Goal: Information Seeking & Learning: Learn about a topic

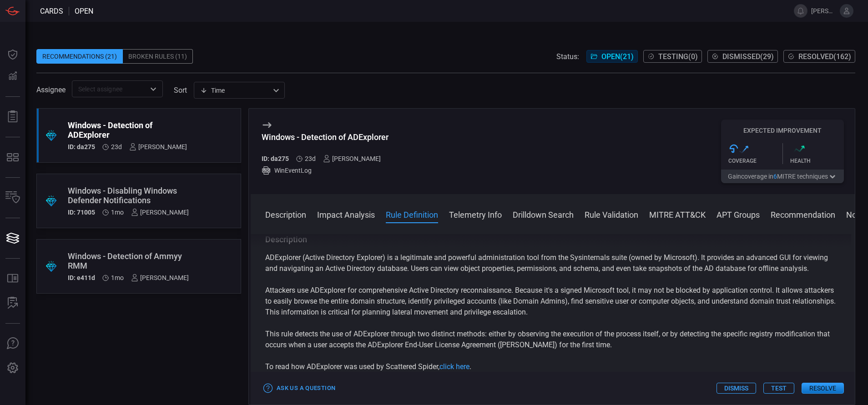
scroll to position [311, 0]
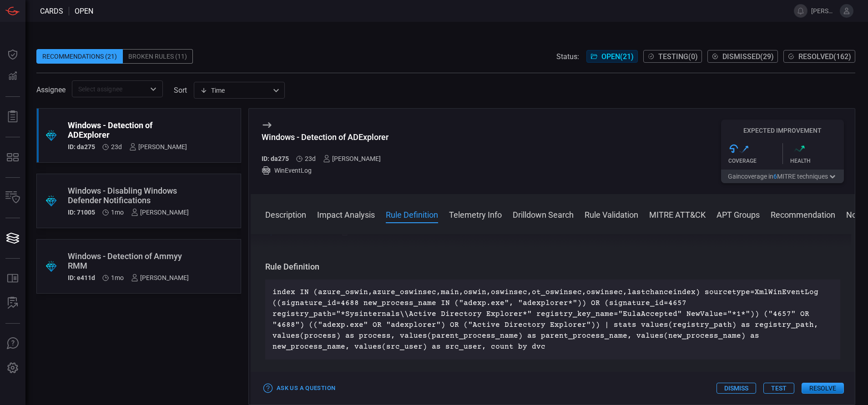
drag, startPoint x: 0, startPoint y: 0, endPoint x: 156, endPoint y: 134, distance: 205.5
click at [156, 134] on div "Windows - Detection of ADExplorer" at bounding box center [127, 130] width 119 height 19
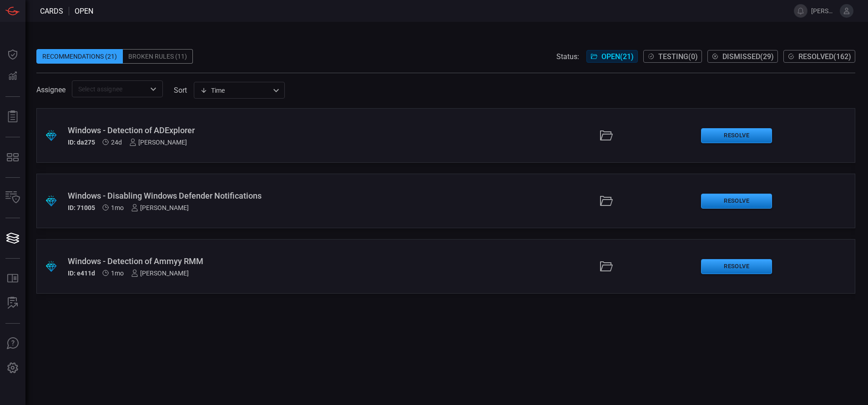
click at [216, 134] on div "Windows - Detection of ADExplorer" at bounding box center [211, 131] width 286 height 10
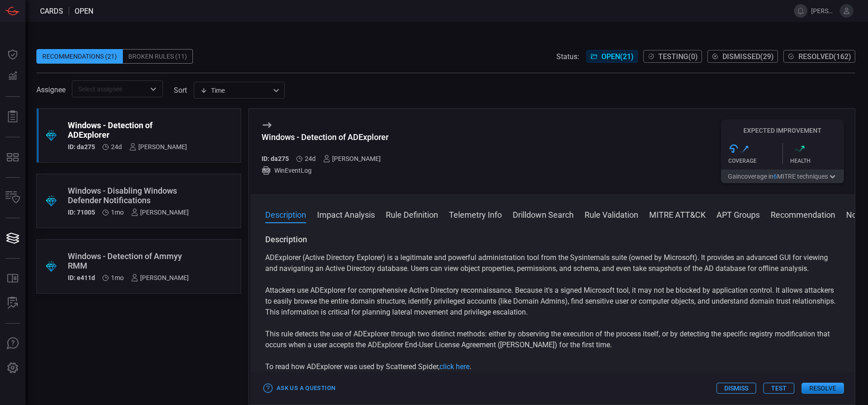
click at [405, 219] on button "Rule Definition" at bounding box center [412, 214] width 52 height 11
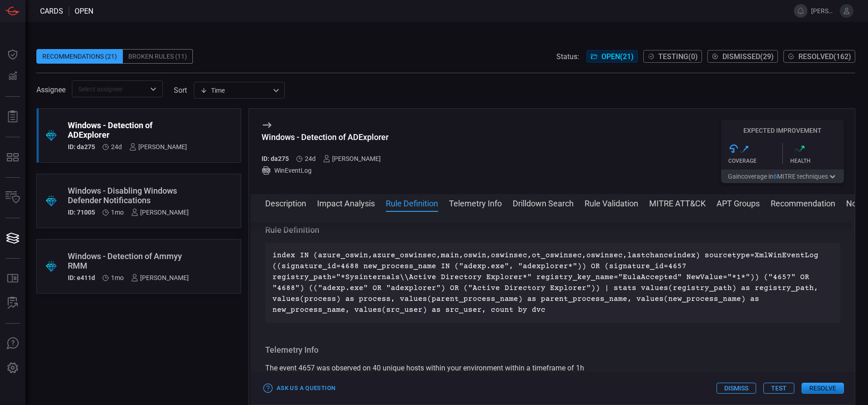
scroll to position [340, 0]
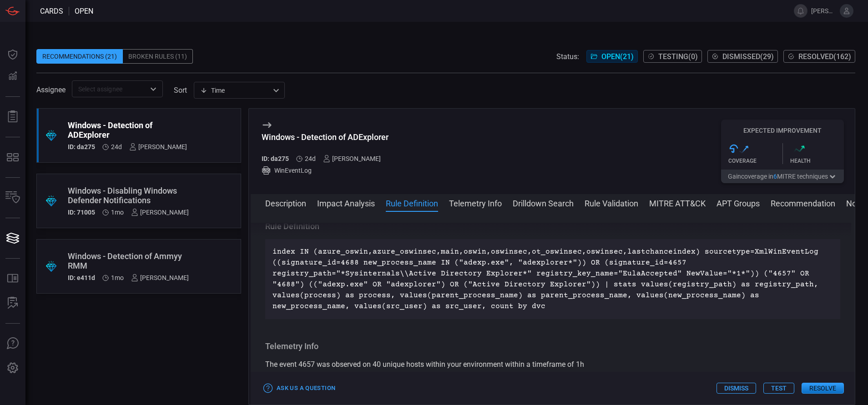
click at [175, 189] on div "Windows - Disabling Windows Defender Notifications" at bounding box center [128, 195] width 121 height 19
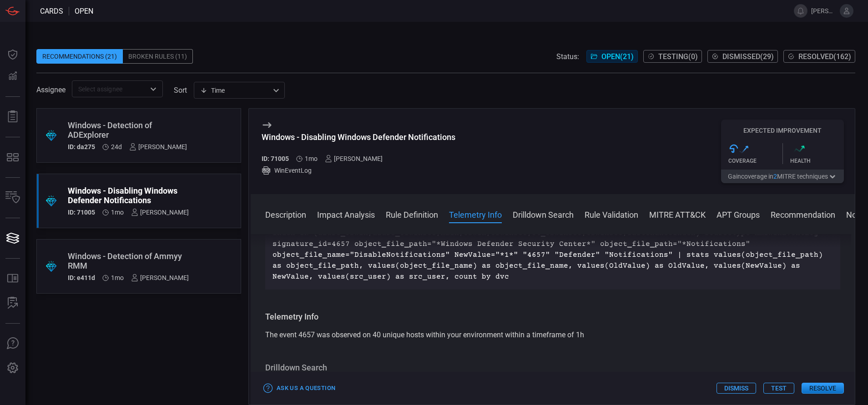
scroll to position [349, 0]
click at [118, 258] on div "Windows - Detection of Ammyy RMM" at bounding box center [128, 261] width 121 height 19
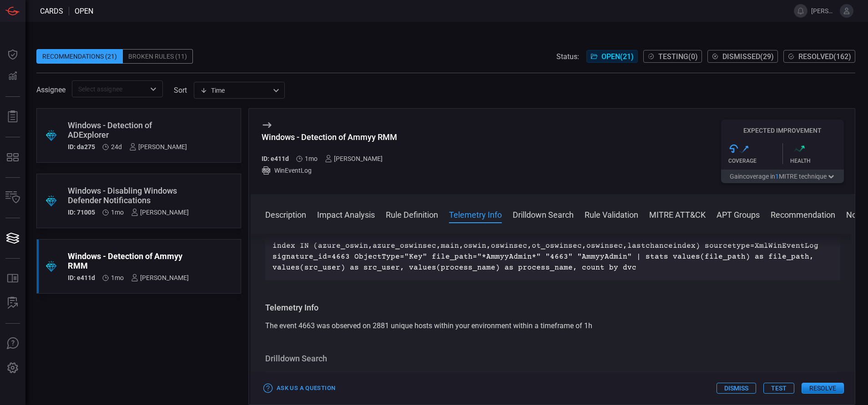
scroll to position [355, 0]
drag, startPoint x: 349, startPoint y: 258, endPoint x: 272, endPoint y: 262, distance: 77.0
click at [272, 262] on div "index IN (azure_oswin,azure_oswinsec,main,oswin,oswinsec,ot_oswinsec,oswinsec,l…" at bounding box center [552, 259] width 575 height 47
copy p "signature_id=4663"
drag, startPoint x: 401, startPoint y: 131, endPoint x: 397, endPoint y: 137, distance: 7.2
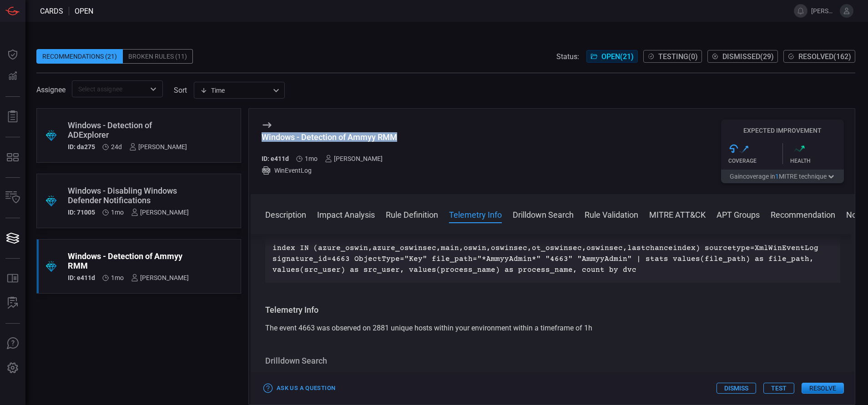
click at [397, 137] on div "Windows - Detection of Ammyy RMM ID: e411d 1mo [PERSON_NAME] WinEventLog Expect…" at bounding box center [553, 152] width 604 height 86
copy div "Windows - Detection of Ammyy RMM"
click at [292, 210] on button "Description" at bounding box center [285, 214] width 41 height 11
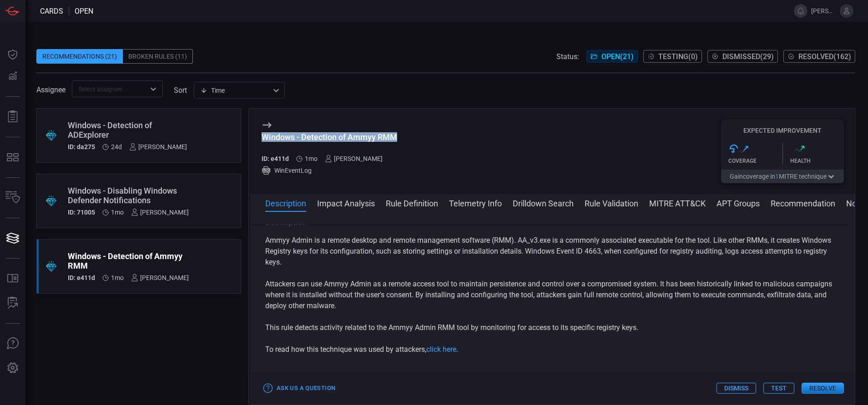
scroll to position [0, 0]
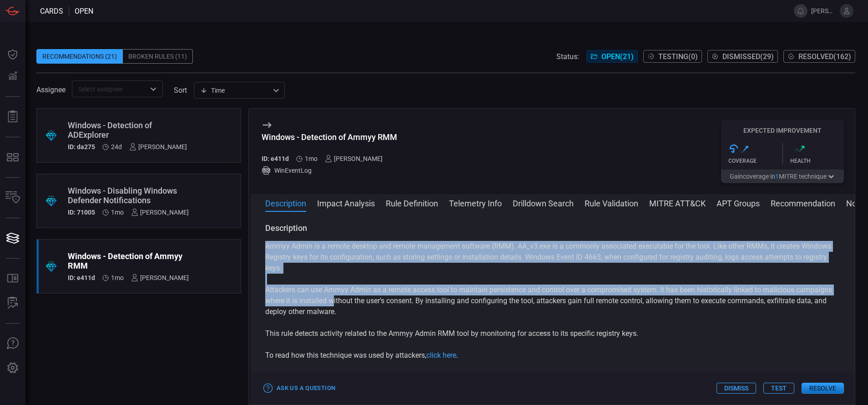
drag, startPoint x: 265, startPoint y: 245, endPoint x: 407, endPoint y: 307, distance: 154.6
click at [407, 307] on div "Ammyy Admin is a remote desktop and remote management software (RMM). AA_v3.exe…" at bounding box center [552, 301] width 575 height 120
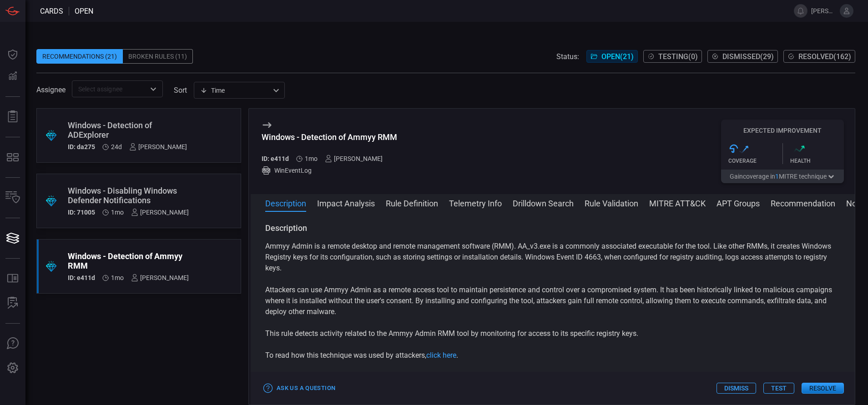
click at [644, 337] on p "This rule detects activity related to the Ammyy Admin RMM tool by monitoring fo…" at bounding box center [552, 333] width 575 height 11
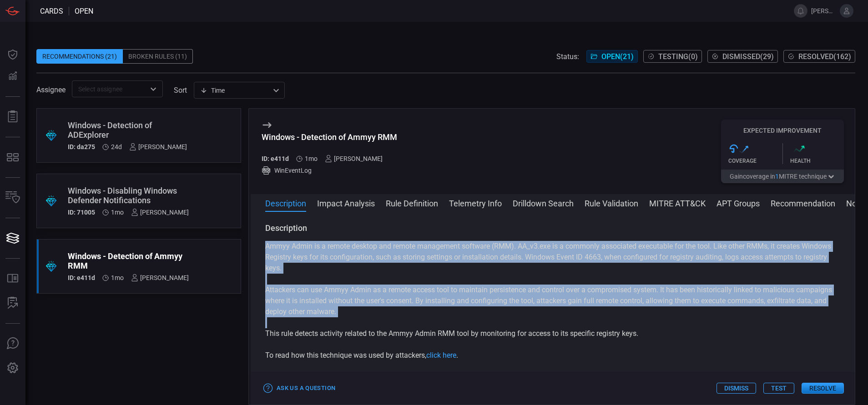
drag, startPoint x: 644, startPoint y: 337, endPoint x: 261, endPoint y: 242, distance: 394.8
click at [261, 242] on div "Description Ammyy Admin is a remote desktop and remote management software (RMM…" at bounding box center [553, 306] width 604 height 167
copy div "Ammyy Admin is a remote desktop and remote management software (RMM). AA_v3.exe…"
click at [423, 204] on button "Rule Definition" at bounding box center [412, 202] width 52 height 11
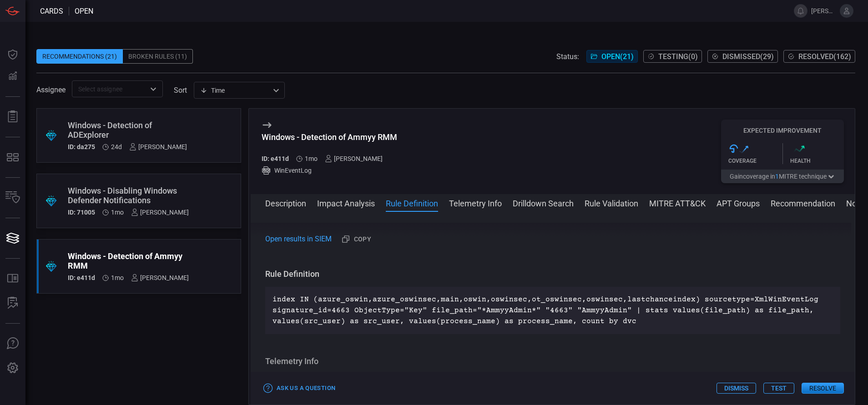
scroll to position [329, 0]
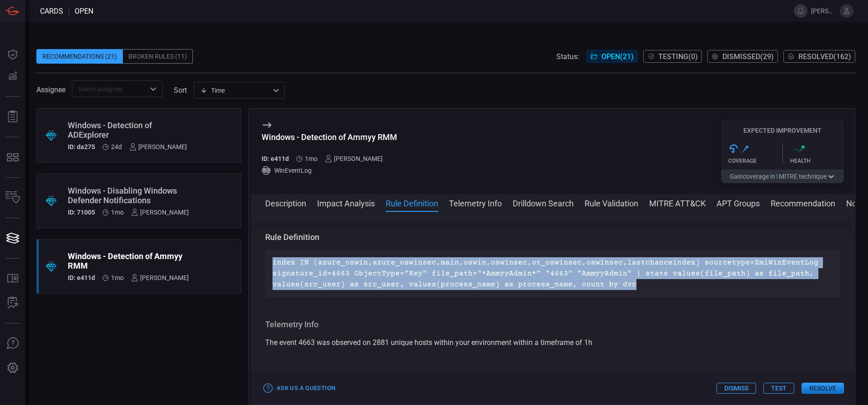
drag, startPoint x: 630, startPoint y: 281, endPoint x: 266, endPoint y: 257, distance: 365.5
click at [266, 257] on div "index IN (azure_oswin,azure_oswinsec,main,oswin,oswinsec,ot_oswinsec,oswinsec,l…" at bounding box center [552, 273] width 575 height 47
copy p "index IN (azure_oswin,azure_oswinsec,main,oswin,oswinsec,ot_oswinsec,oswinsec,l…"
click at [372, 268] on p "index IN (azure_oswin,azure_oswinsec,main,oswin,oswinsec,ot_oswinsec,oswinsec,l…" at bounding box center [552, 273] width 560 height 33
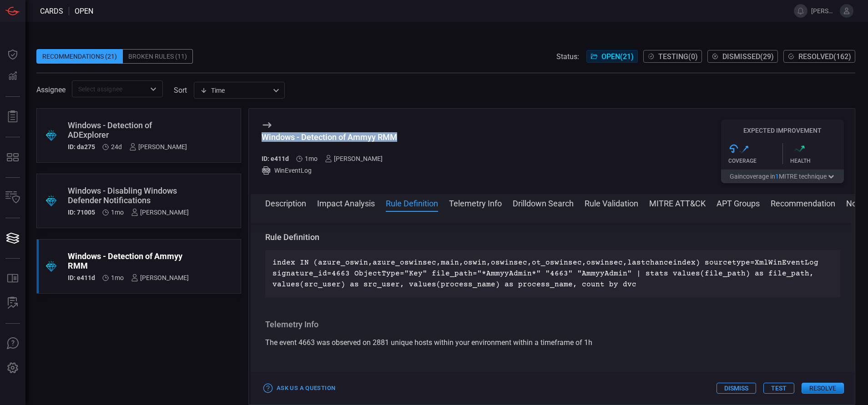
drag, startPoint x: 404, startPoint y: 136, endPoint x: 262, endPoint y: 133, distance: 142.4
click at [262, 133] on div "Windows - Detection of Ammyy RMM ID: e411d 1mo [PERSON_NAME] WinEventLog Expect…" at bounding box center [553, 152] width 604 height 86
copy div "Windows - Detection of Ammyy RMM"
click at [672, 205] on button "MITRE ATT&CK" at bounding box center [677, 202] width 56 height 11
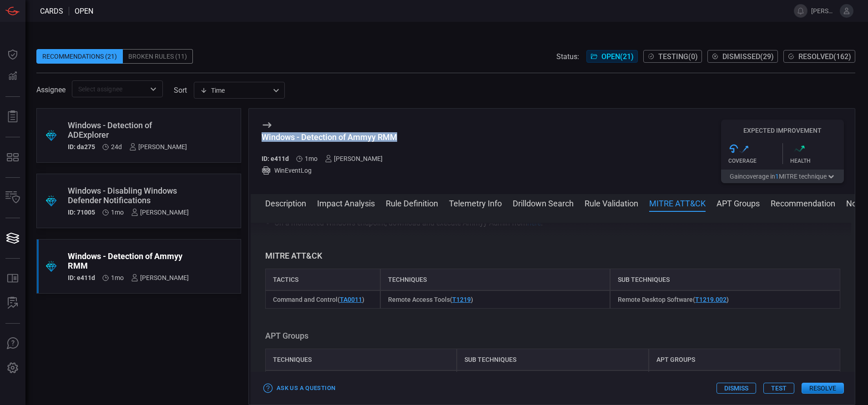
scroll to position [594, 0]
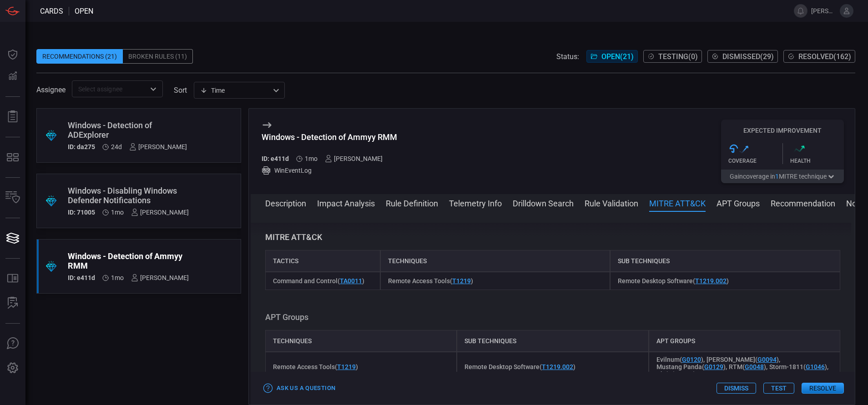
drag, startPoint x: 386, startPoint y: 281, endPoint x: 448, endPoint y: 277, distance: 62.0
drag, startPoint x: 448, startPoint y: 277, endPoint x: 391, endPoint y: 279, distance: 56.9
click at [391, 279] on span "Remote Access Tools ( T1219 )" at bounding box center [430, 280] width 85 height 7
drag, startPoint x: 386, startPoint y: 278, endPoint x: 448, endPoint y: 283, distance: 63.0
click at [448, 283] on span "Remote Access Tools ( T1219 )" at bounding box center [430, 280] width 85 height 7
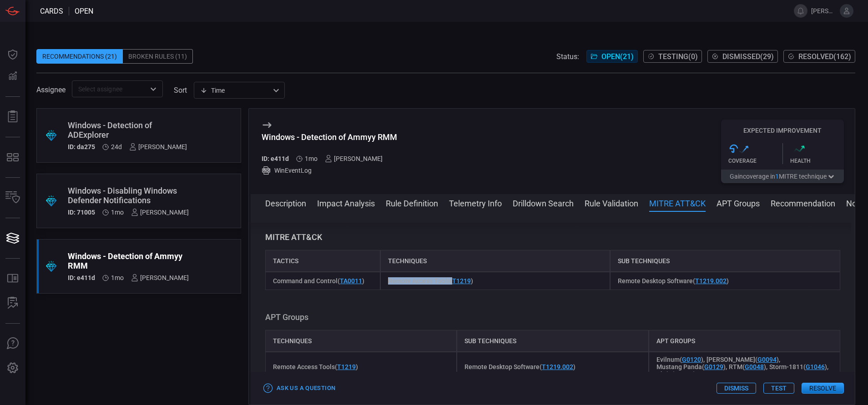
copy span "Remote Access Tools"
drag, startPoint x: 611, startPoint y: 278, endPoint x: 686, endPoint y: 282, distance: 75.1
click at [686, 282] on div "Remote Desktop Software ( T1219.002 )" at bounding box center [725, 281] width 230 height 18
copy span "Remote Desktop Software"
click at [287, 201] on button "Description" at bounding box center [285, 202] width 41 height 11
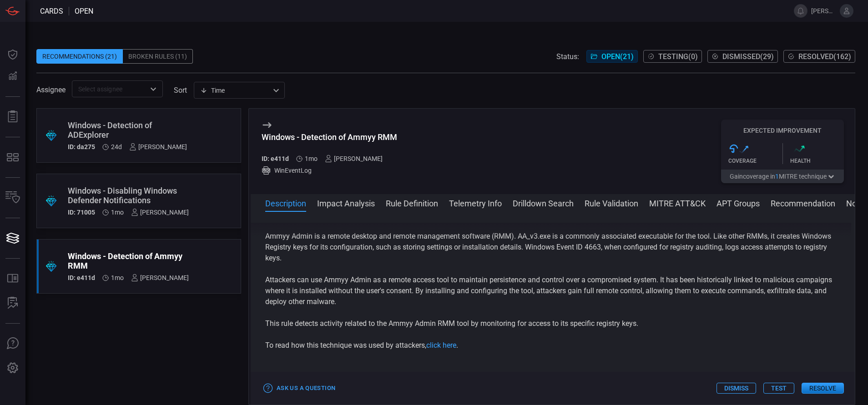
scroll to position [0, 0]
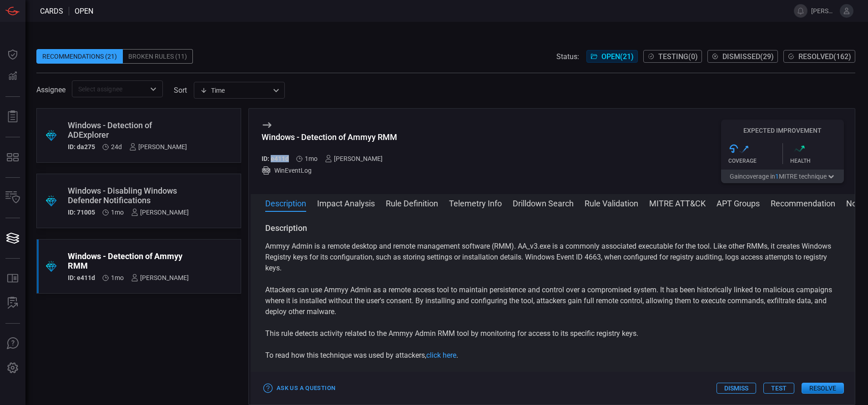
drag, startPoint x: 294, startPoint y: 160, endPoint x: 272, endPoint y: 159, distance: 21.8
click at [272, 159] on div "ID: e411d 1mo [PERSON_NAME]" at bounding box center [330, 158] width 136 height 7
copy div "e411d"
click at [443, 356] on link "click here" at bounding box center [441, 355] width 30 height 9
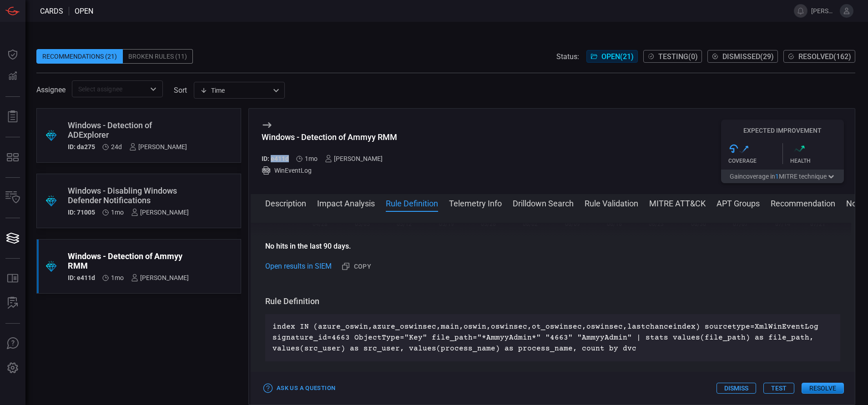
scroll to position [285, 0]
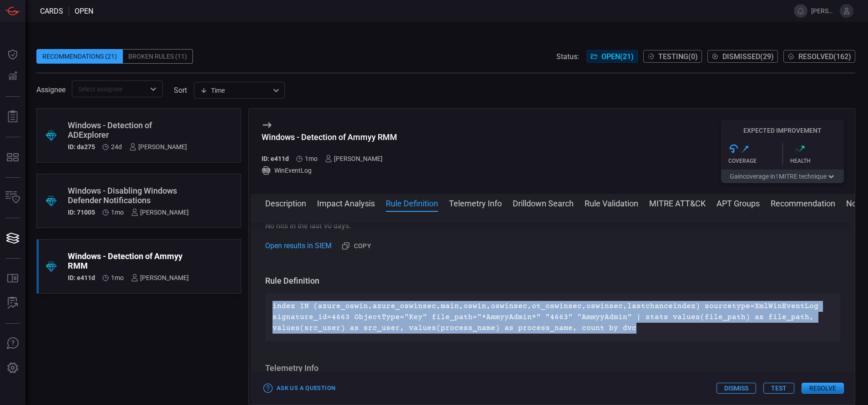
drag, startPoint x: 636, startPoint y: 331, endPoint x: 268, endPoint y: 300, distance: 369.2
click at [268, 300] on div "index IN (azure_oswin,azure_oswinsec,main,oswin,oswinsec,ot_oswinsec,oswinsec,l…" at bounding box center [552, 317] width 575 height 47
copy p "index IN (azure_oswin,azure_oswinsec,main,oswin,oswinsec,ot_oswinsec,oswinsec,l…"
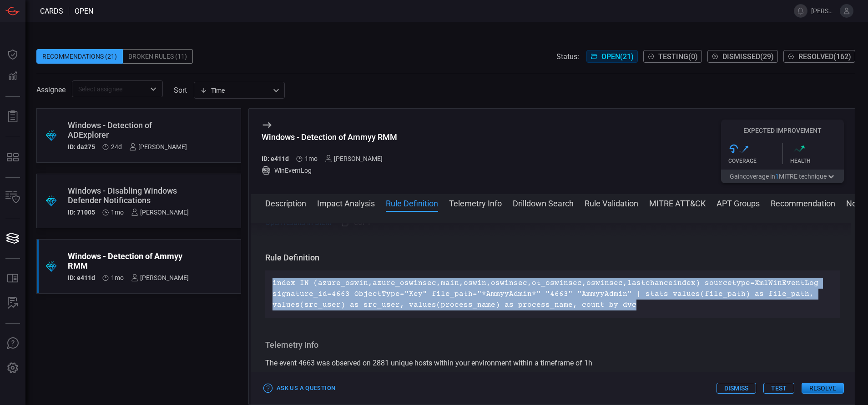
scroll to position [309, 0]
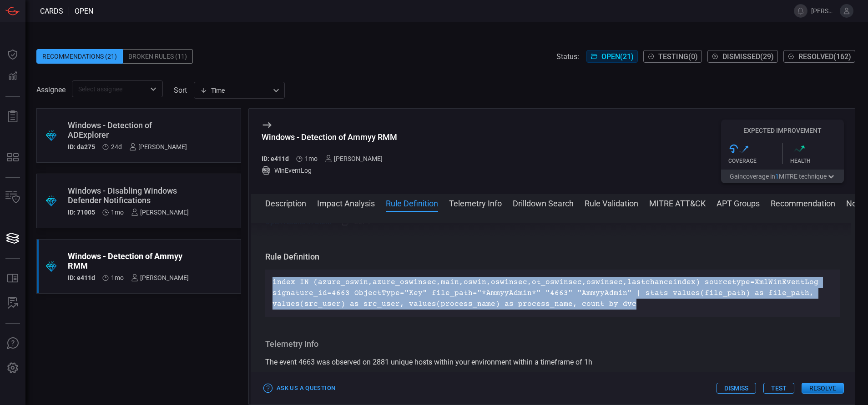
click at [550, 201] on button "Drilldown Search" at bounding box center [543, 202] width 61 height 11
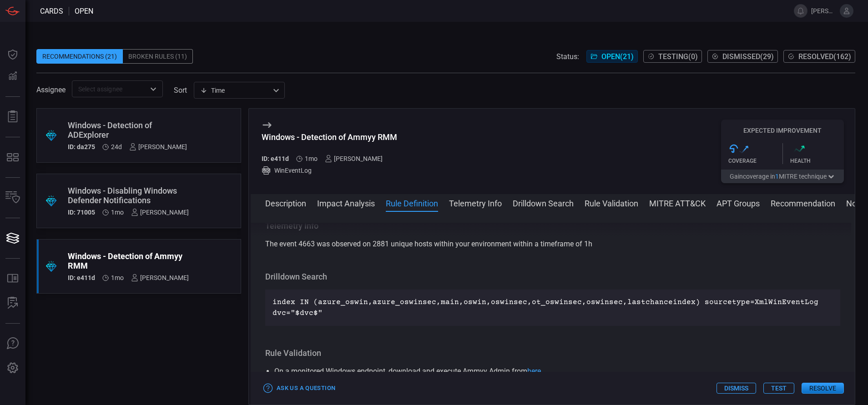
scroll to position [467, 0]
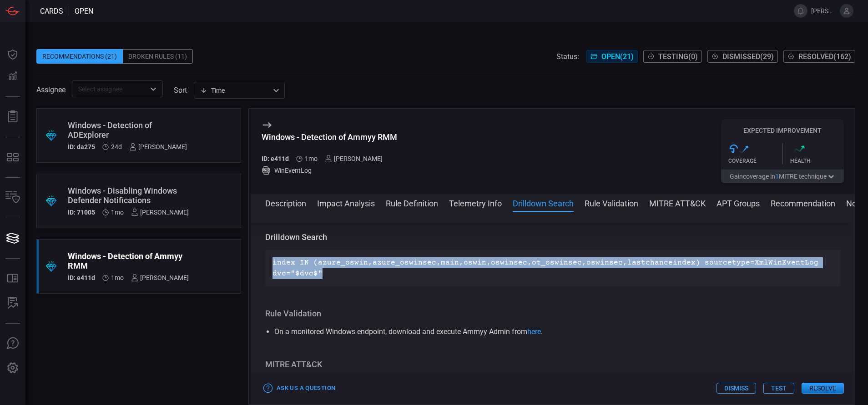
drag, startPoint x: 320, startPoint y: 274, endPoint x: 269, endPoint y: 261, distance: 53.1
click at [269, 261] on div "index IN (azure_oswin,azure_oswinsec,main,oswin,oswinsec,ot_oswinsec,oswinsec,l…" at bounding box center [552, 268] width 575 height 36
copy p "index IN (azure_oswin,azure_oswinsec,main,oswin,oswinsec,ot_oswinsec,oswinsec,l…"
